Goal: Task Accomplishment & Management: Use online tool/utility

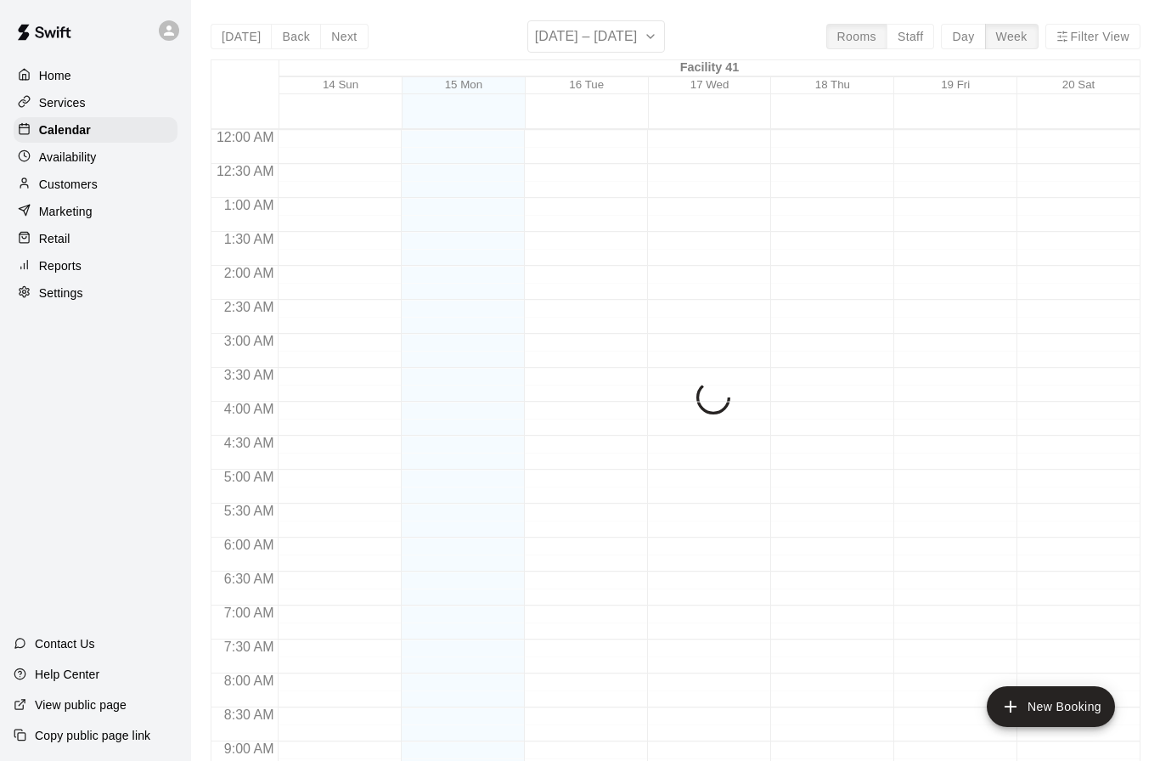
scroll to position [836, 0]
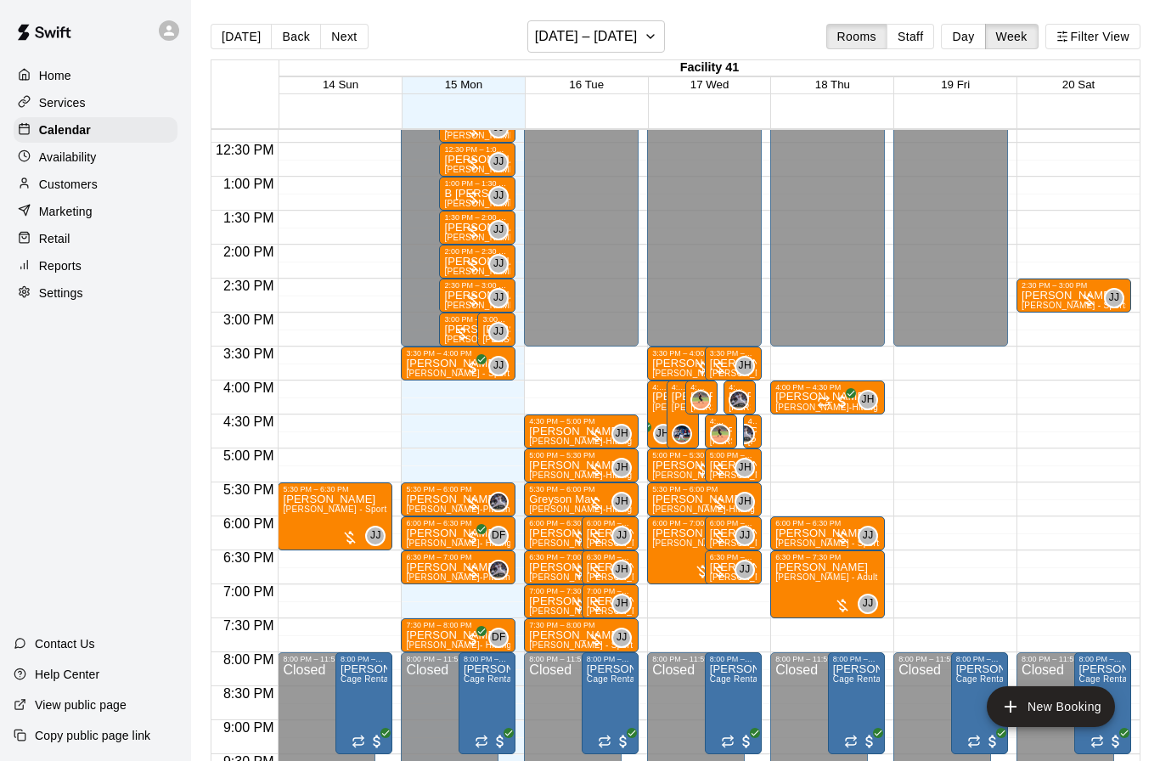
click at [1083, 34] on button "Filter View" at bounding box center [1092, 36] width 95 height 25
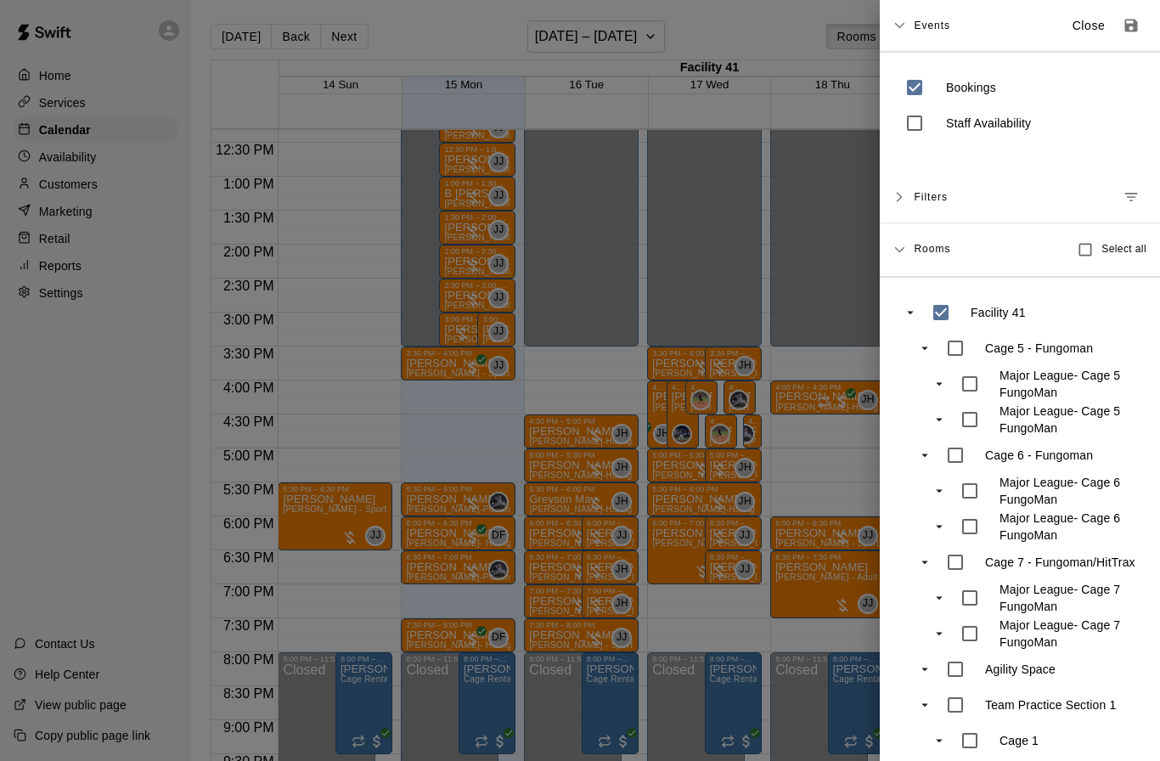
click at [1132, 183] on button "Manage filters" at bounding box center [1131, 197] width 31 height 31
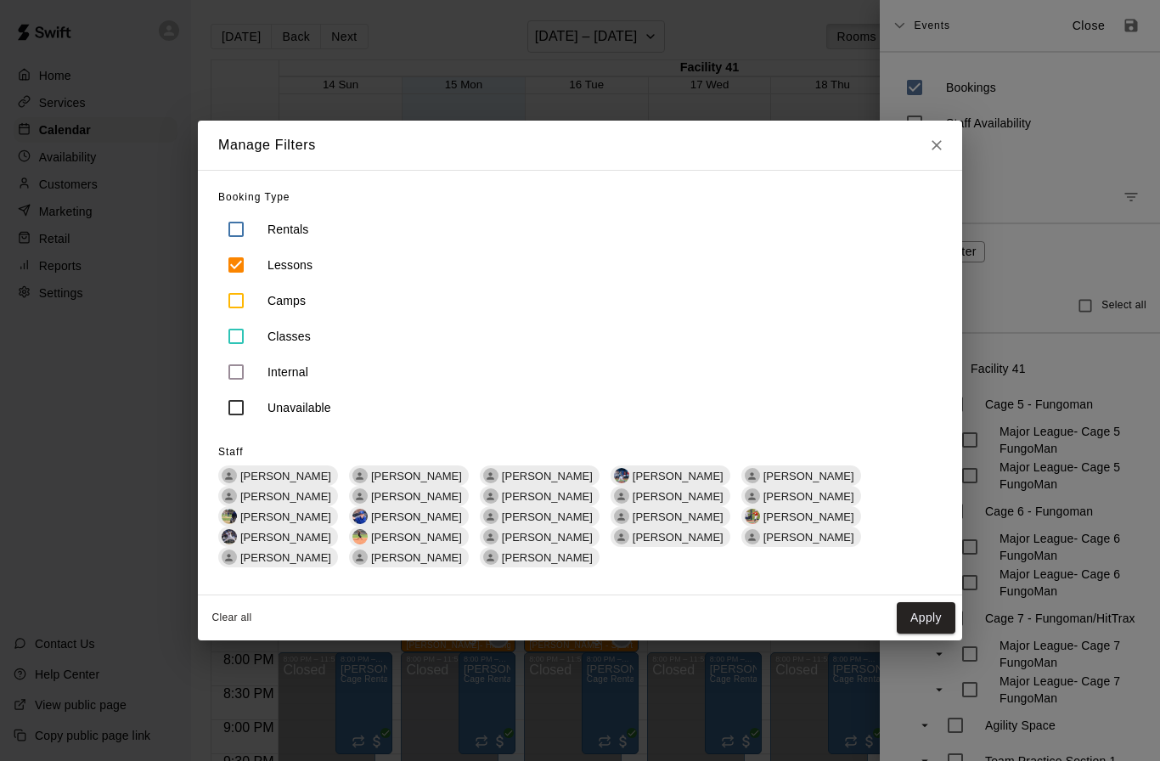
click at [756, 503] on span "[PERSON_NAME]" at bounding box center [808, 496] width 104 height 13
click at [914, 602] on button "Apply" at bounding box center [926, 617] width 59 height 31
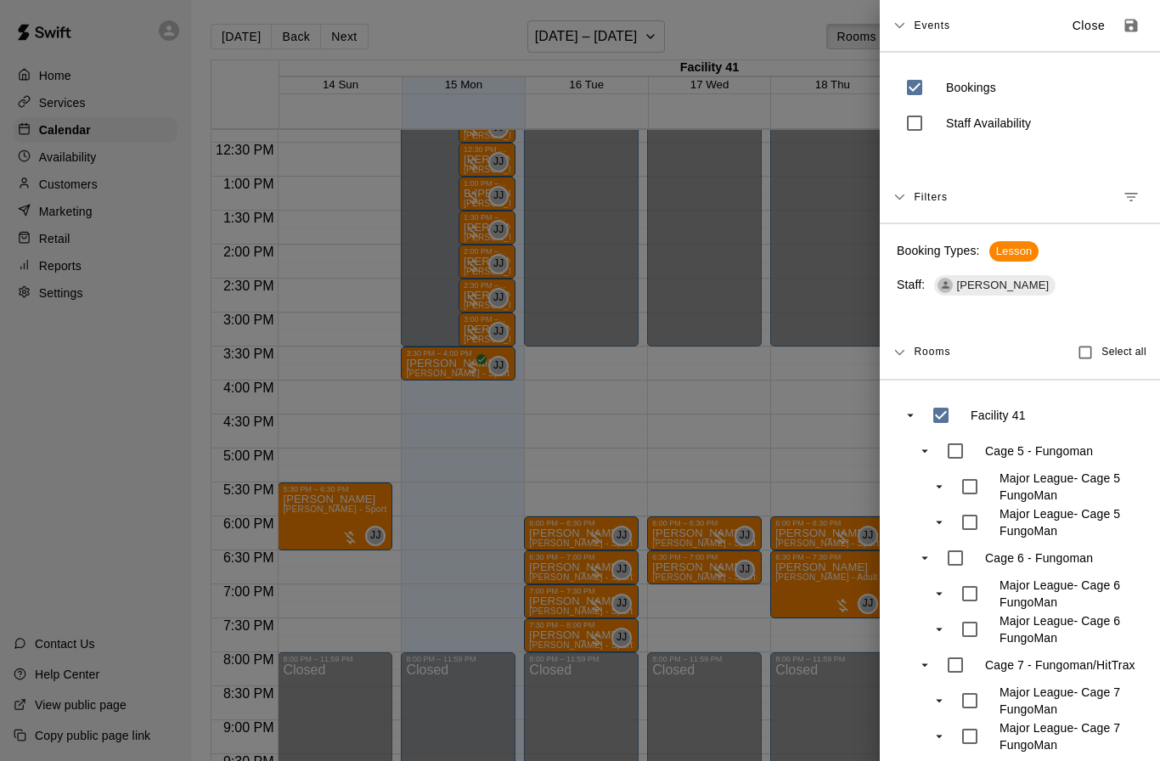
click at [372, 414] on div at bounding box center [580, 380] width 1160 height 761
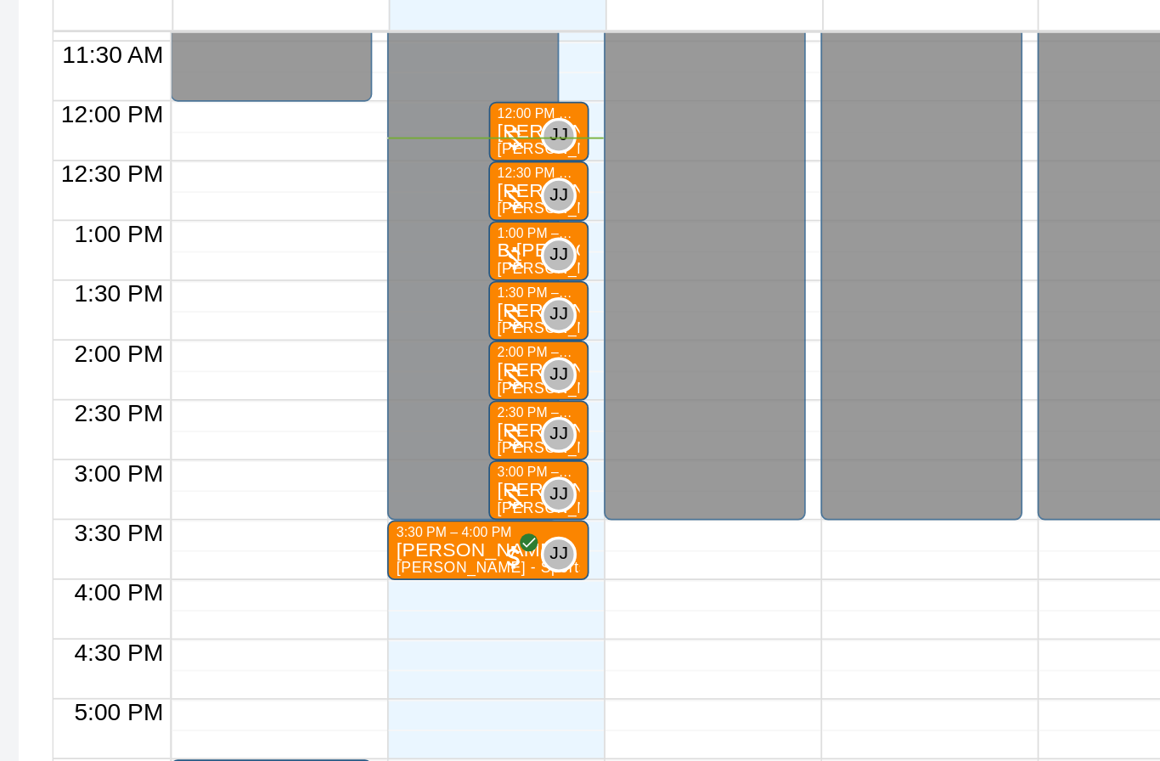
scroll to position [775, 0]
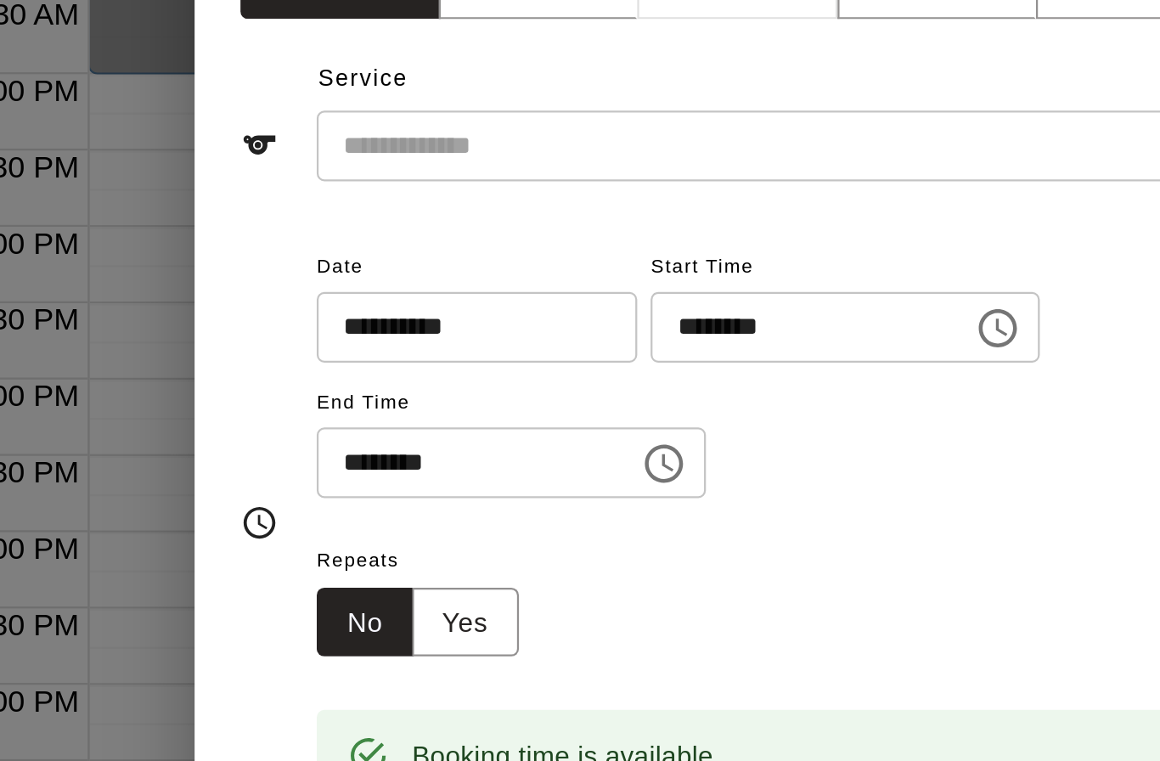
click at [72, 50] on div "**********" at bounding box center [580, 380] width 1160 height 761
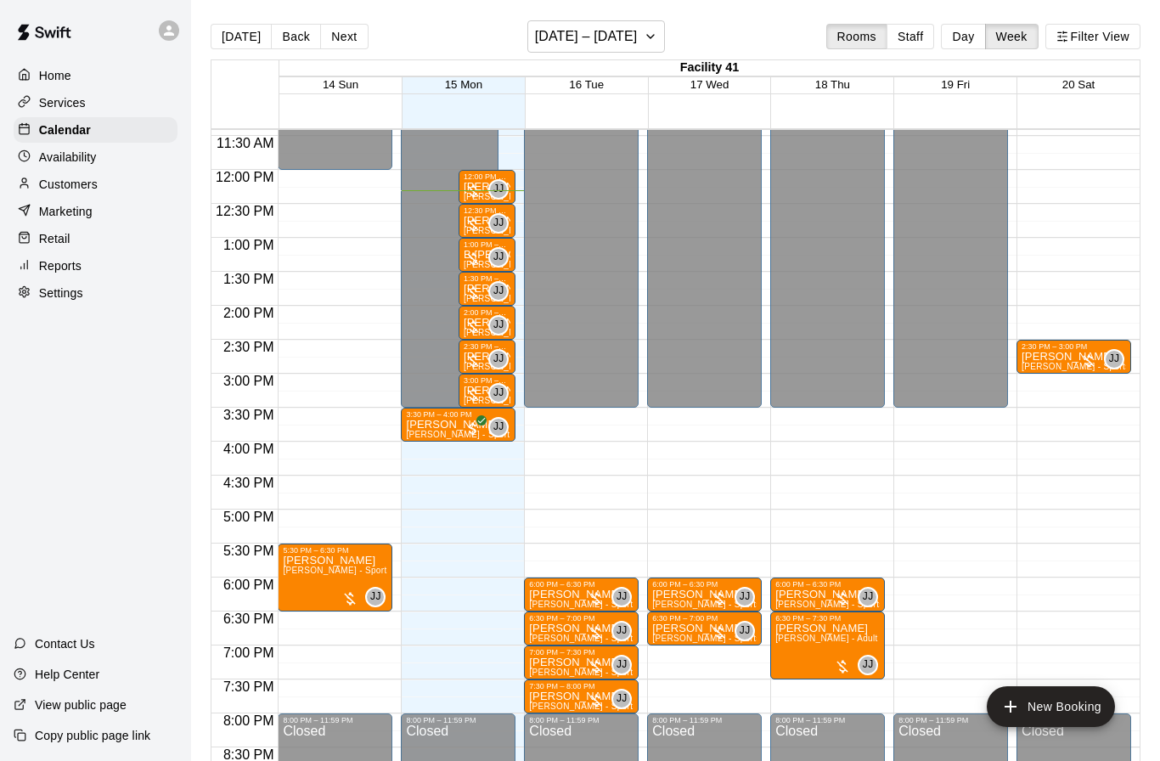
click at [970, 36] on button "Day" at bounding box center [963, 36] width 44 height 25
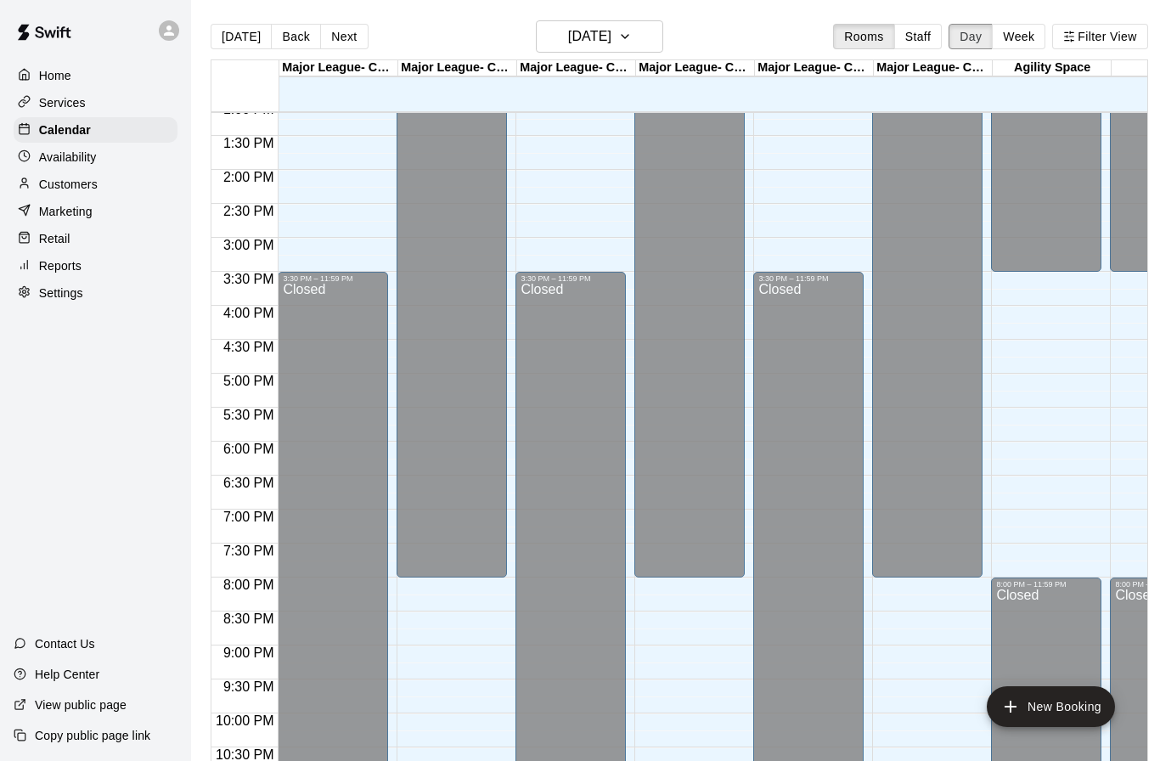
scroll to position [894, 0]
click at [1094, 34] on button "Filter View" at bounding box center [1099, 36] width 95 height 25
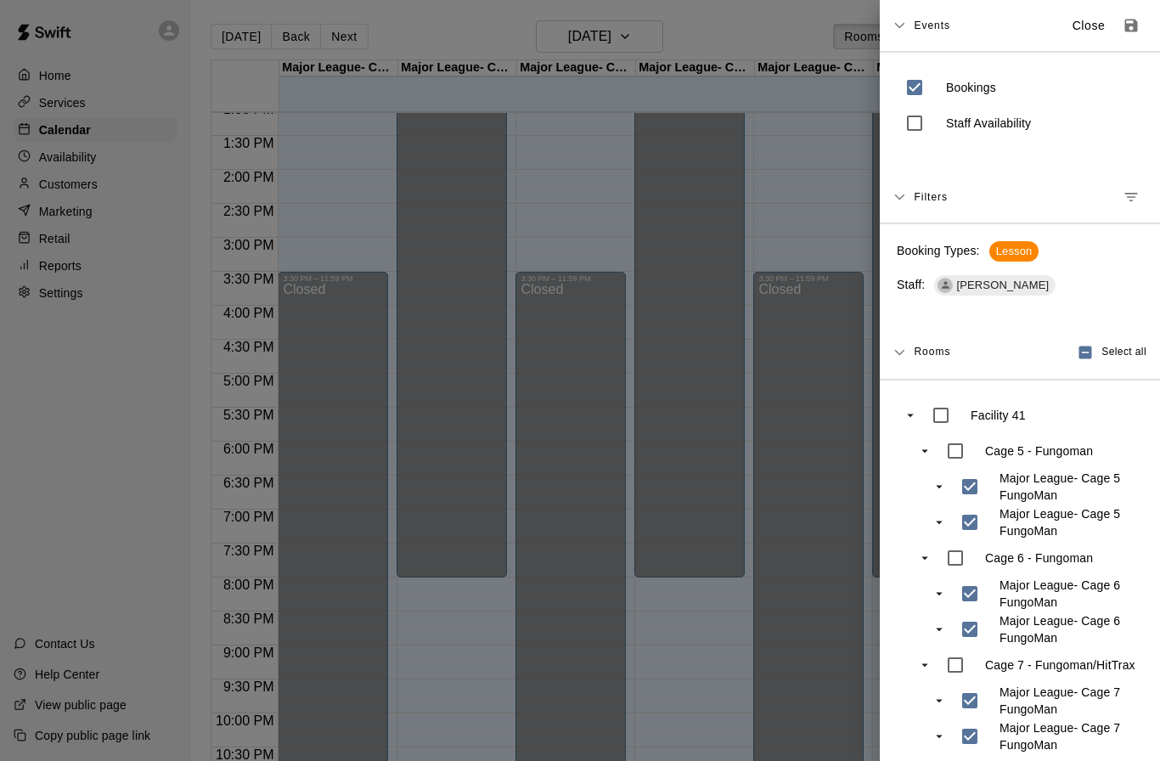
click at [1124, 190] on icon "Manage filters" at bounding box center [1130, 196] width 17 height 17
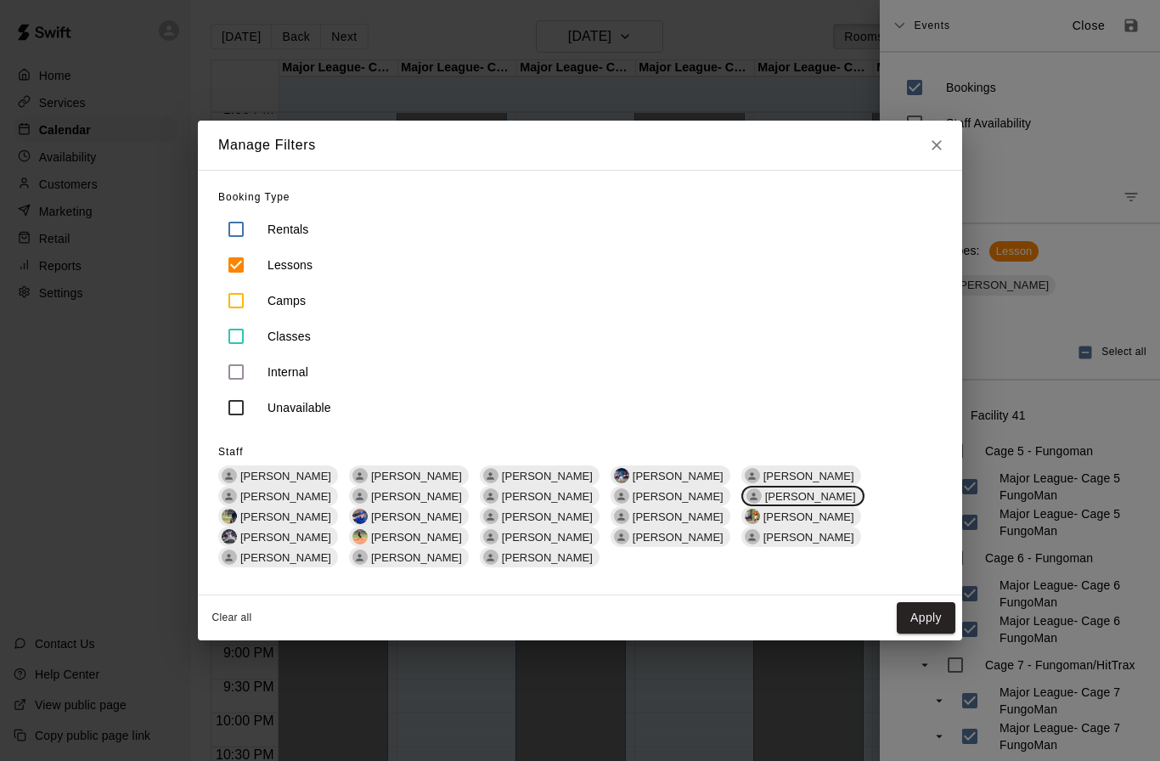
click at [917, 602] on button "Apply" at bounding box center [926, 617] width 59 height 31
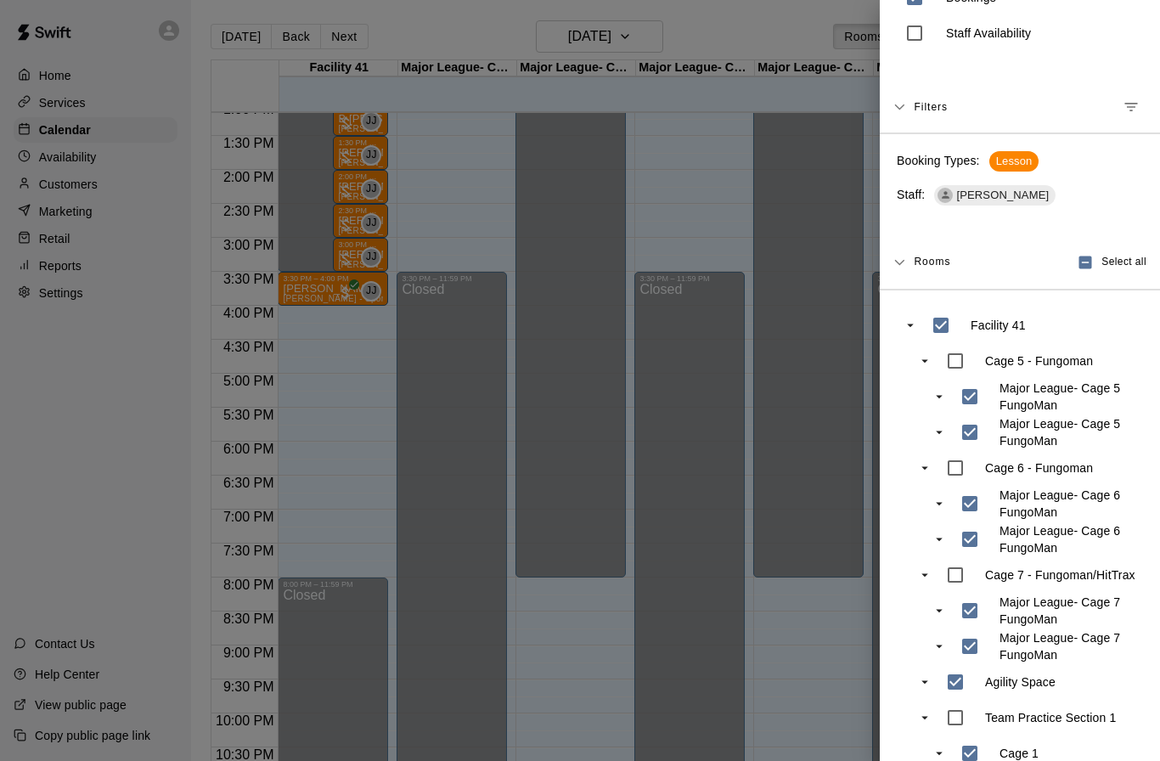
scroll to position [87, 0]
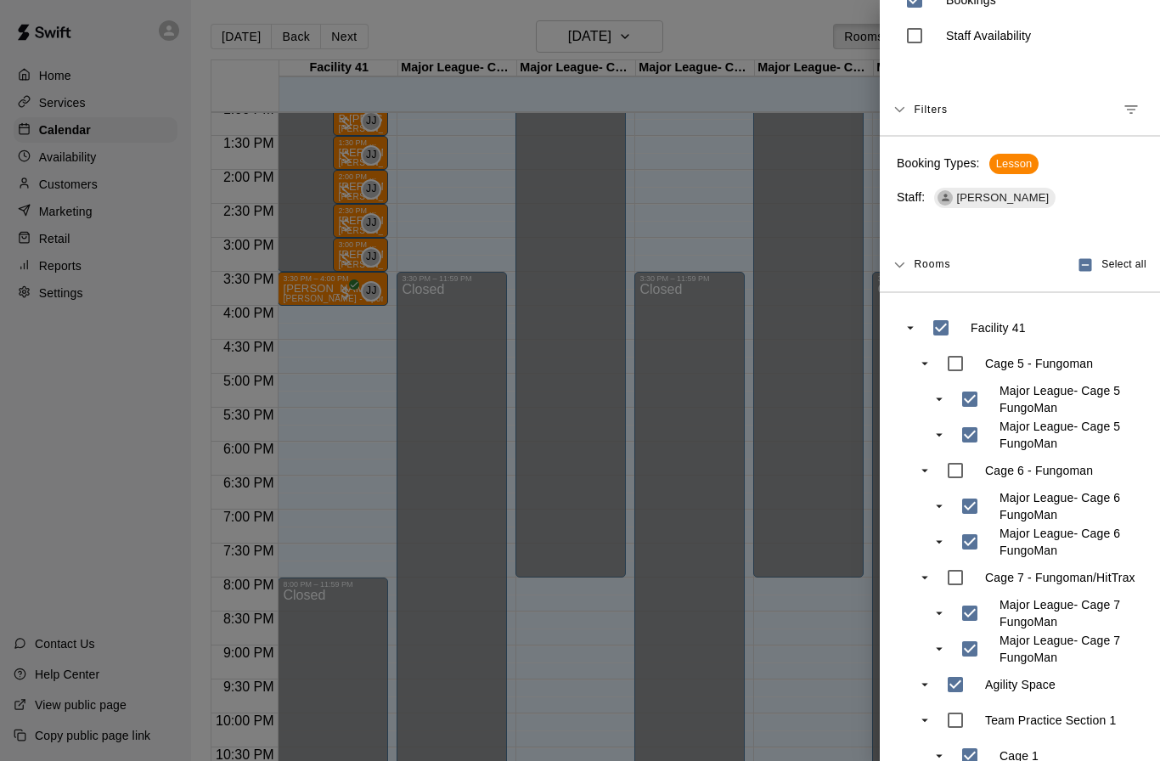
click at [368, 335] on div at bounding box center [580, 380] width 1160 height 761
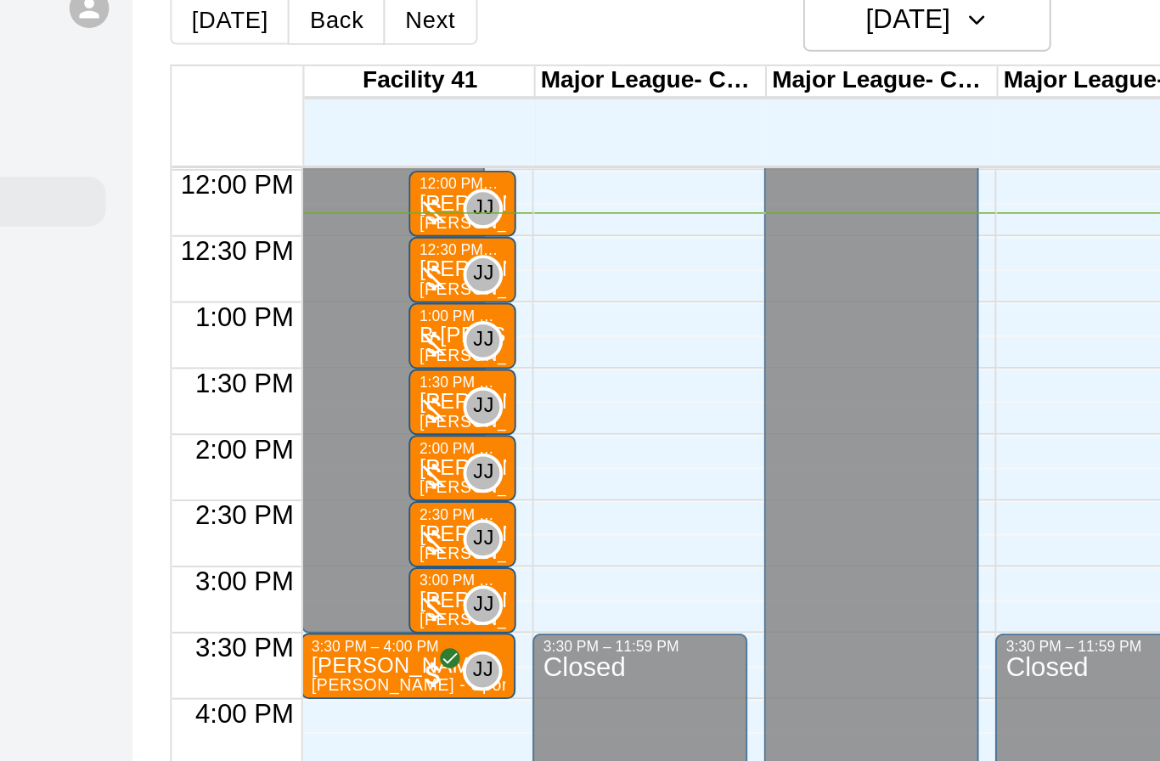
scroll to position [814, 0]
click at [337, 160] on div at bounding box center [345, 168] width 17 height 17
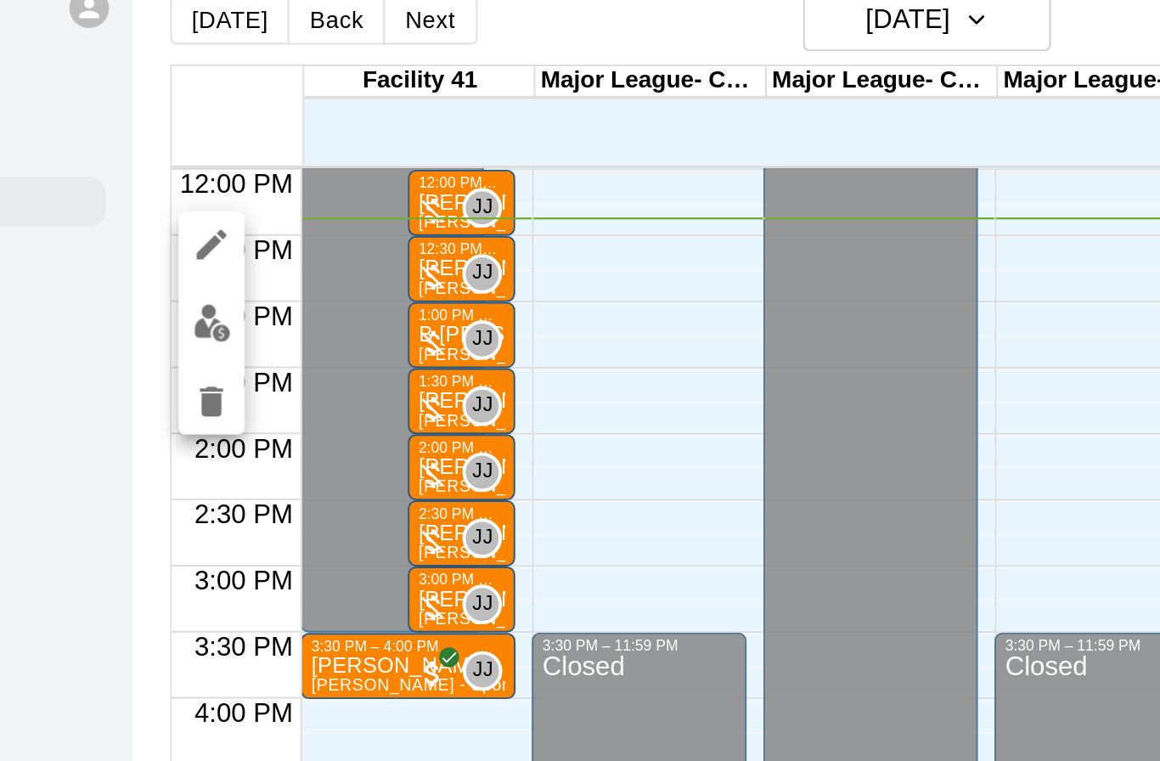
click at [222, 142] on icon "edit" at bounding box center [232, 152] width 20 height 20
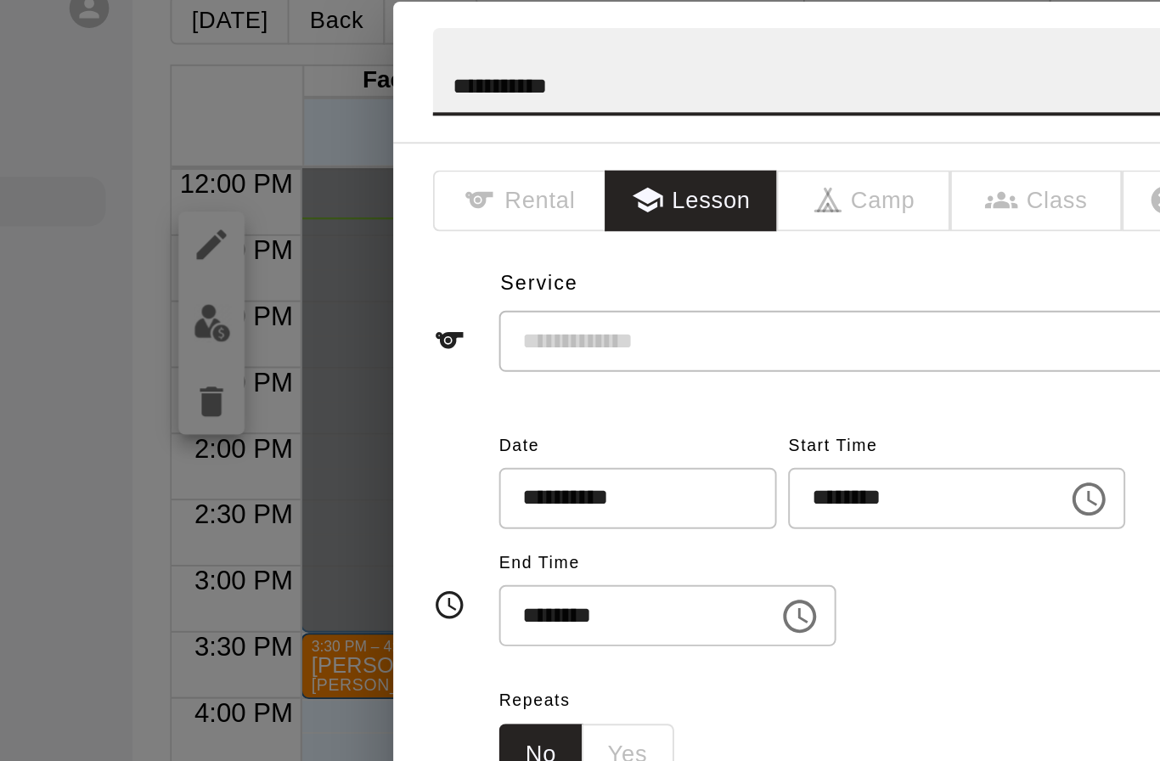
type input "**********"
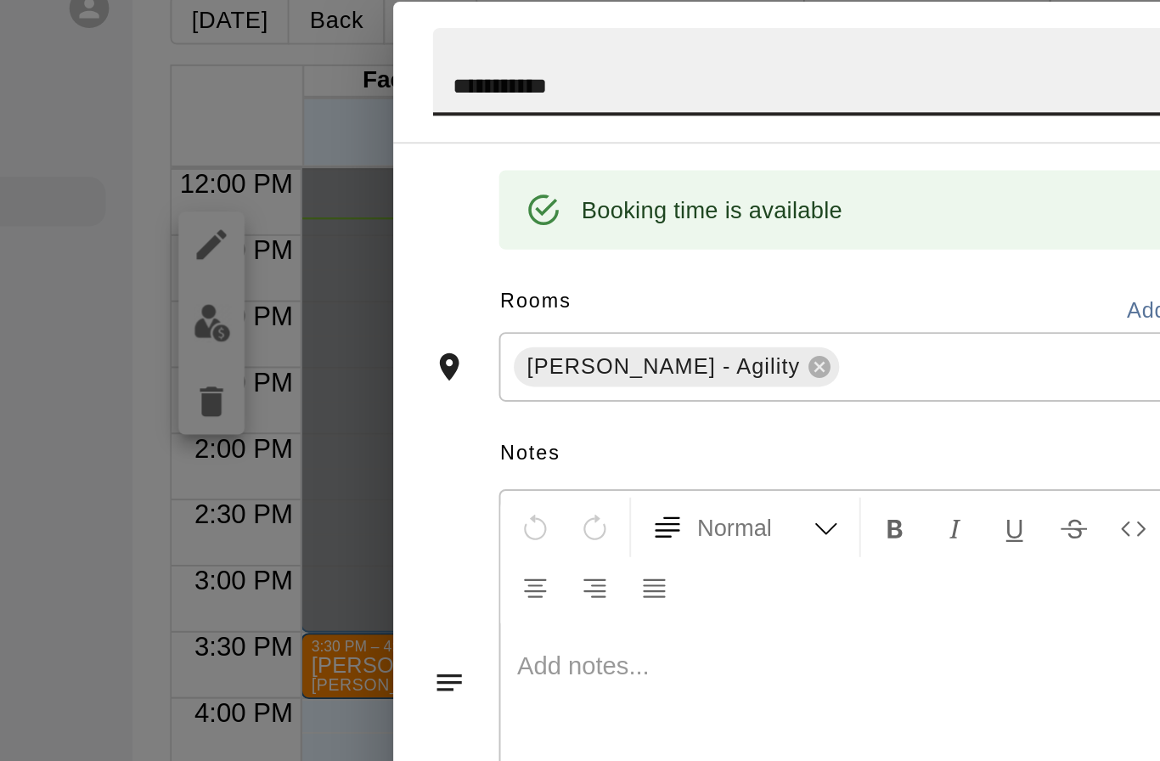
scroll to position [338, 0]
click at [48, 48] on div "**********" at bounding box center [580, 380] width 1160 height 761
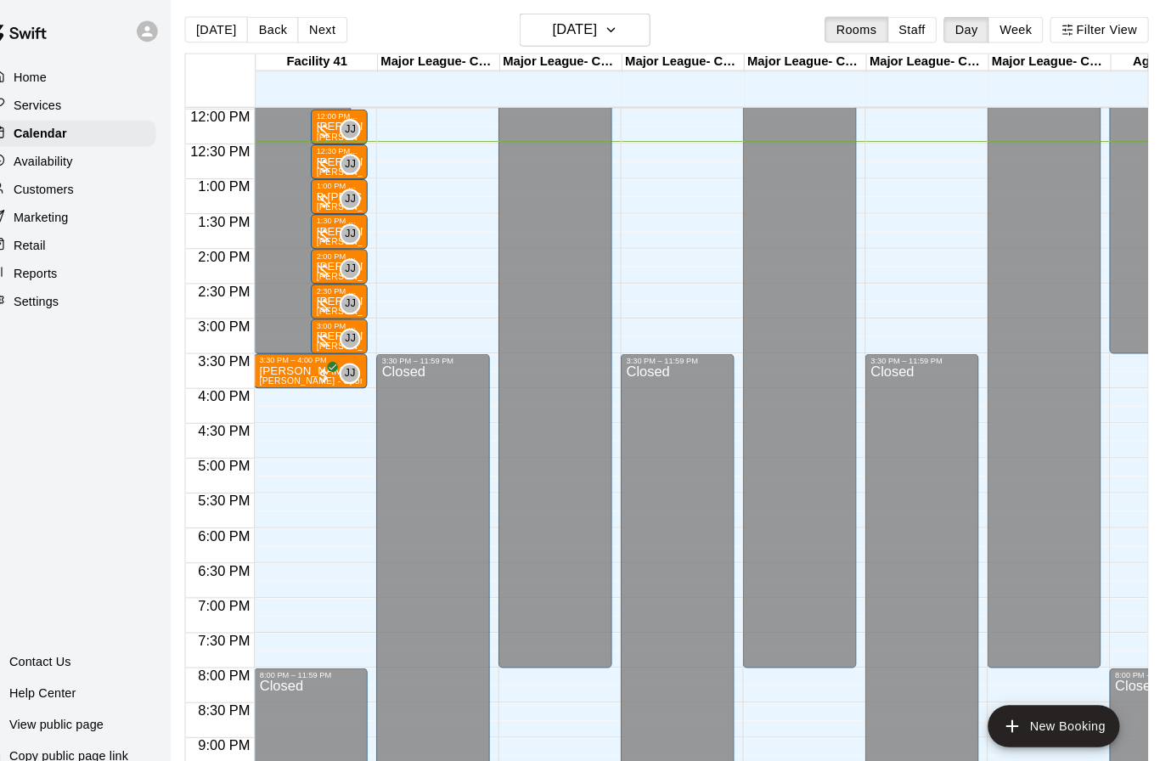
scroll to position [8, 5]
